Goal: Task Accomplishment & Management: Manage account settings

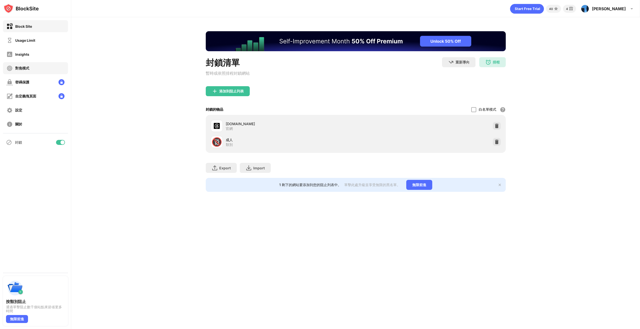
click at [31, 67] on div "對焦模式" at bounding box center [35, 68] width 65 height 12
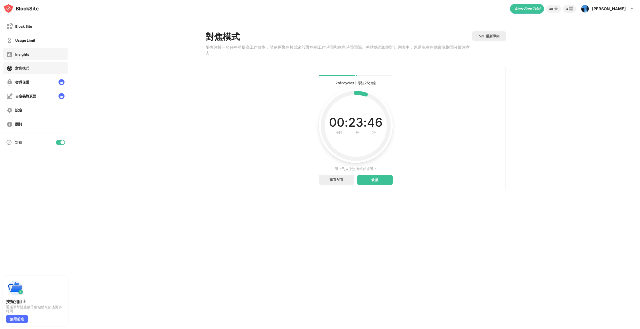
click at [27, 53] on div "Insights" at bounding box center [22, 54] width 14 height 4
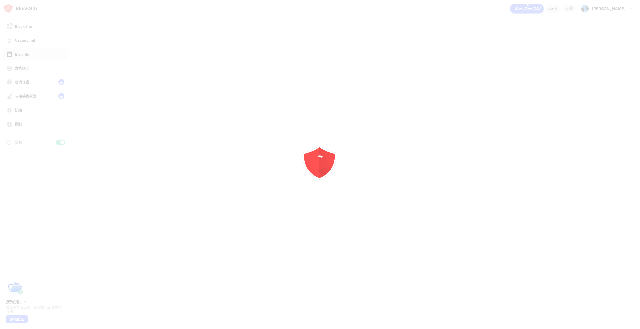
click at [29, 37] on div at bounding box center [320, 164] width 640 height 329
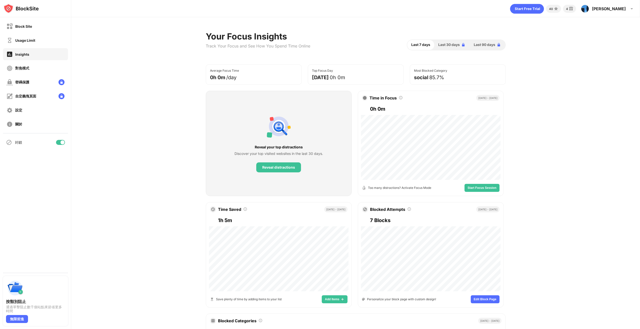
click at [31, 41] on div "Usage Limit" at bounding box center [25, 40] width 20 height 4
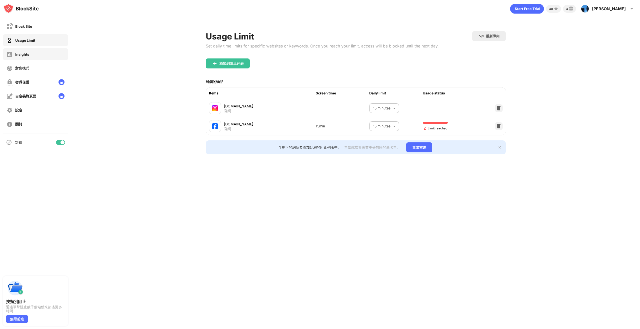
click at [37, 53] on div "Insights" at bounding box center [35, 54] width 65 height 12
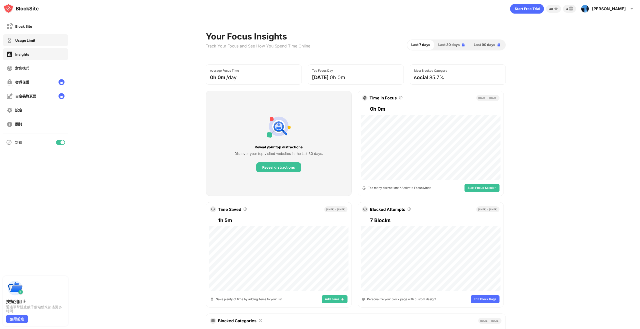
click at [37, 38] on div "Usage Limit" at bounding box center [35, 40] width 65 height 12
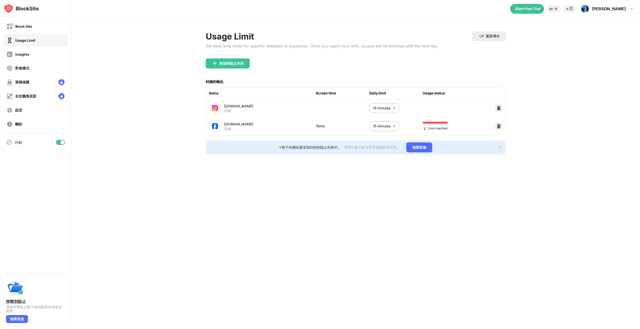
click at [381, 124] on body "Block Site Usage Limit Insights 對焦模式 密碼保護 自定義塊頁面 設定 關於 封鎖 按類別阻止 通過單擊阻止數千個站點來節省更…" at bounding box center [320, 164] width 640 height 329
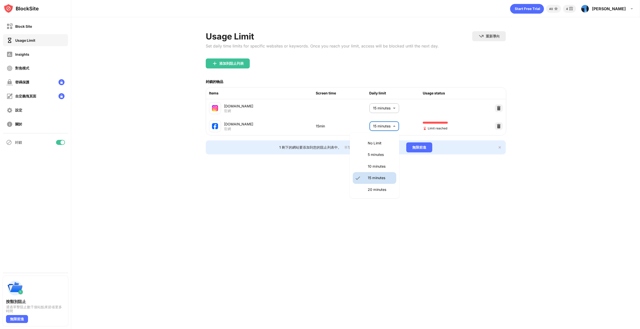
click at [376, 185] on li "20 minutes" at bounding box center [375, 190] width 44 height 12
type input "**"
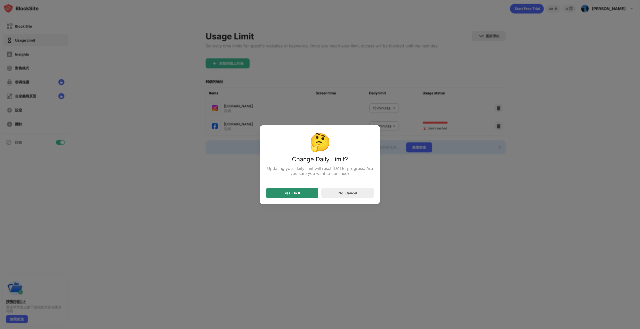
click at [290, 193] on div "Yes, Do It" at bounding box center [293, 193] width 16 height 4
